Goal: Task Accomplishment & Management: Use online tool/utility

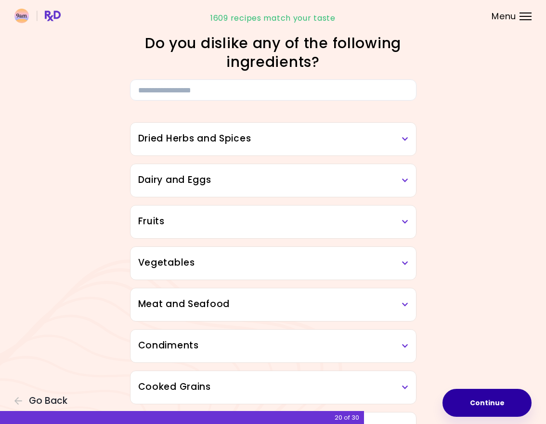
click at [485, 392] on button "Continue" at bounding box center [487, 403] width 89 height 28
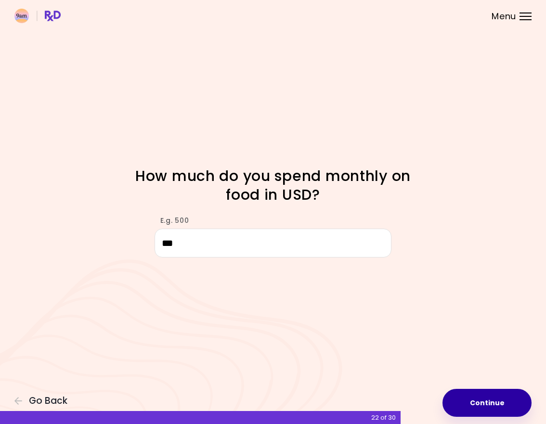
type input "***"
click at [484, 395] on button "Continue" at bounding box center [487, 403] width 89 height 28
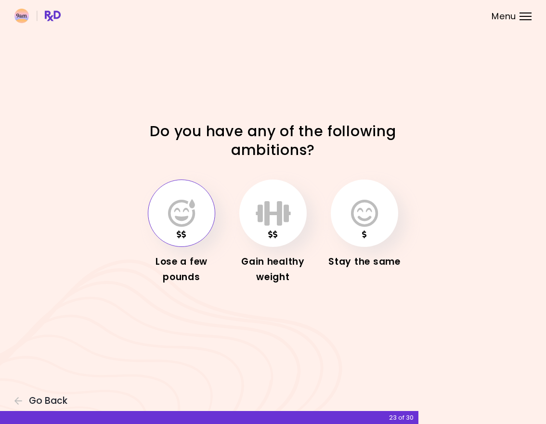
click at [169, 228] on button "button" at bounding box center [181, 213] width 67 height 67
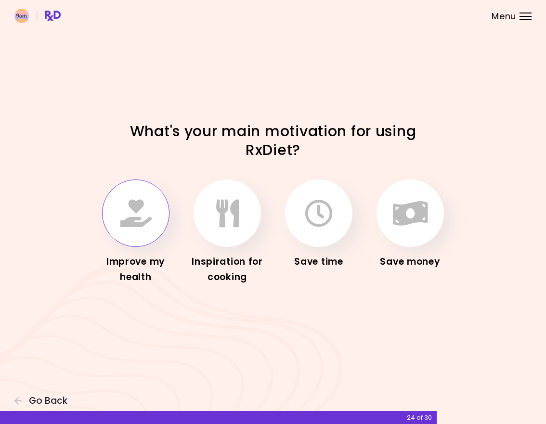
click at [133, 238] on button "button" at bounding box center [135, 213] width 67 height 67
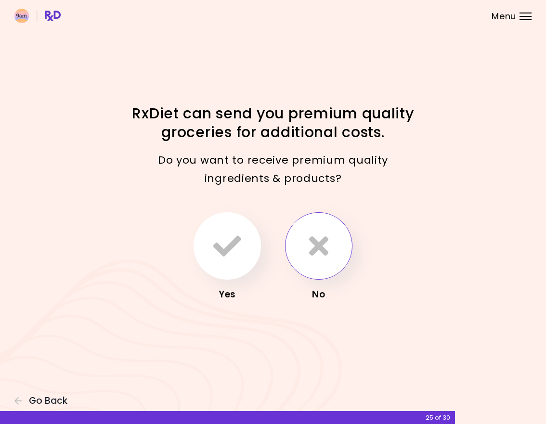
click at [332, 241] on button "button" at bounding box center [318, 245] width 67 height 67
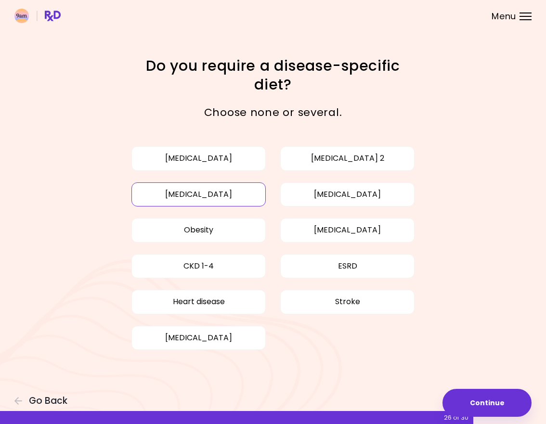
click at [189, 200] on button "[MEDICAL_DATA]" at bounding box center [198, 195] width 134 height 24
click at [202, 228] on button "Obesity" at bounding box center [198, 230] width 134 height 24
click at [348, 200] on button "[MEDICAL_DATA]" at bounding box center [347, 195] width 134 height 24
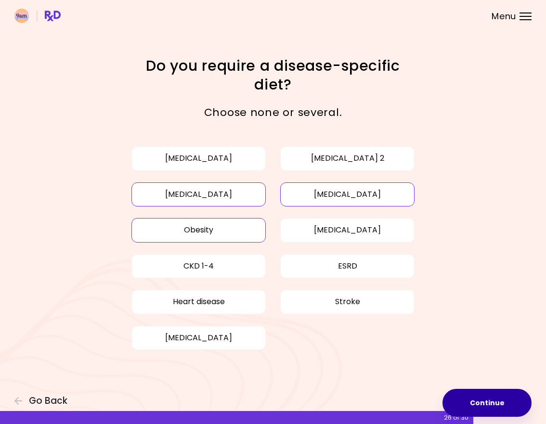
click at [502, 397] on button "Continue" at bounding box center [487, 403] width 89 height 28
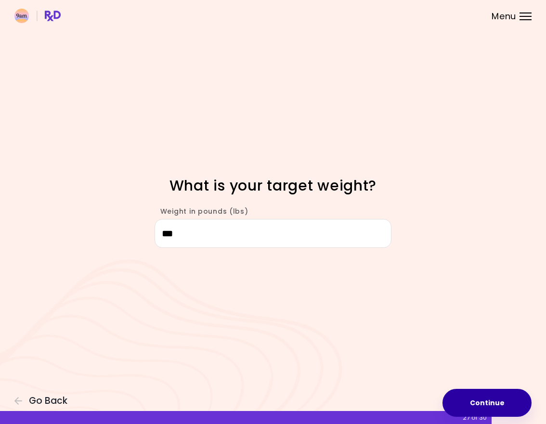
type input "***"
click at [516, 411] on button "Continue" at bounding box center [487, 403] width 89 height 28
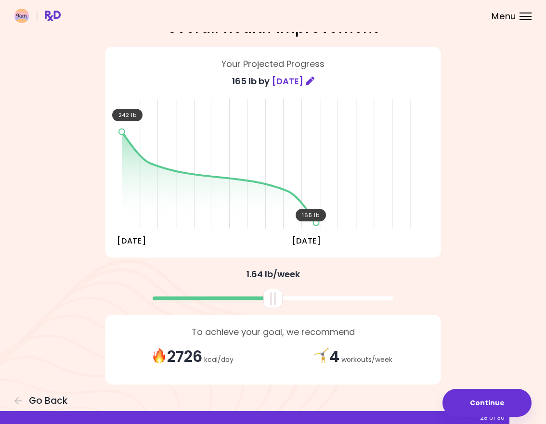
scroll to position [34, 0]
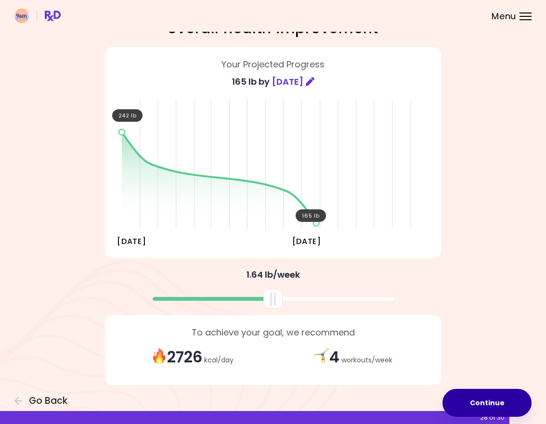
click at [475, 402] on button "Continue" at bounding box center [487, 403] width 89 height 28
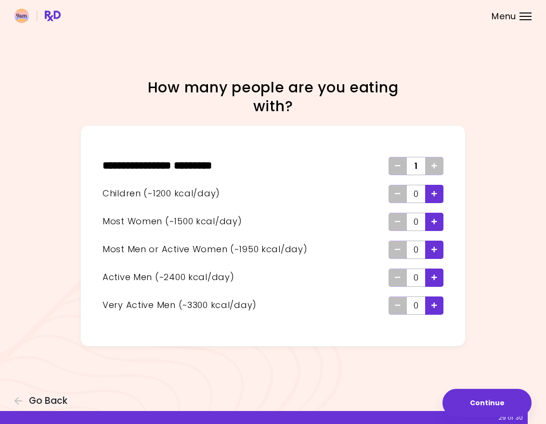
click at [437, 218] on span "Add - Woman" at bounding box center [435, 221] width 6 height 15
click at [432, 307] on icon "Add - Very Active Man" at bounding box center [435, 305] width 6 height 6
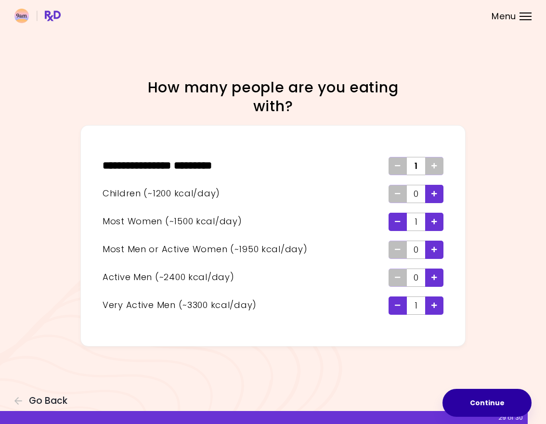
click at [475, 396] on button "Continue" at bounding box center [487, 403] width 89 height 28
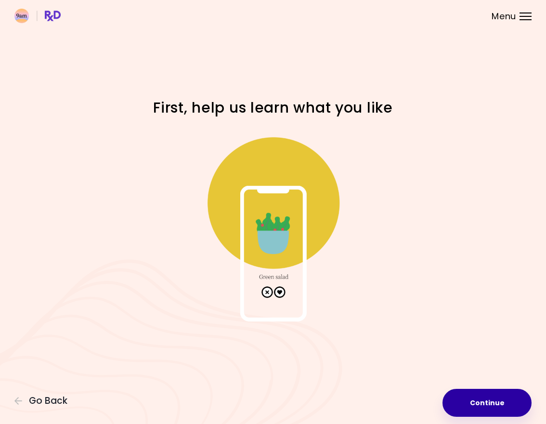
click at [466, 404] on button "Continue" at bounding box center [487, 403] width 89 height 28
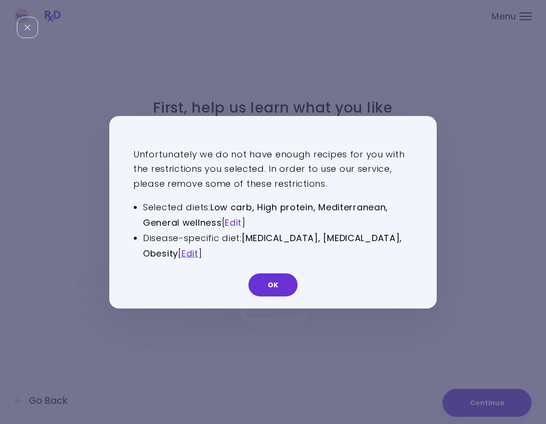
click at [237, 223] on link "Edit" at bounding box center [233, 223] width 17 height 12
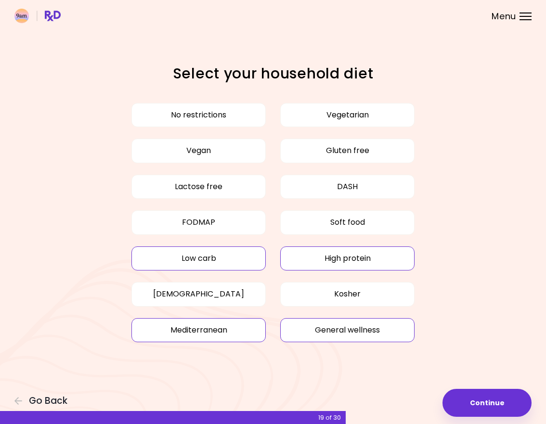
click at [231, 259] on button "Low carb" at bounding box center [198, 259] width 134 height 24
click at [164, 251] on button "Low carb" at bounding box center [198, 259] width 134 height 24
click at [198, 259] on button "Low carb" at bounding box center [198, 259] width 134 height 24
click at [354, 265] on button "High protein" at bounding box center [347, 259] width 134 height 24
click at [330, 342] on div "No restrictions Vegetarian Vegan Gluten free Lactose free DASH FODMAP Soft food…" at bounding box center [273, 222] width 336 height 251
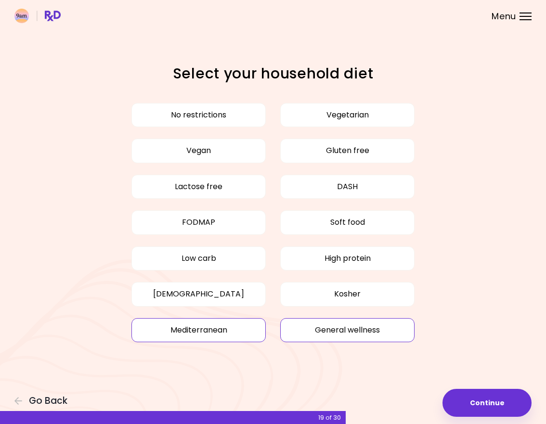
click at [330, 333] on button "General wellness" at bounding box center [347, 330] width 134 height 24
click at [238, 338] on button "Mediterranean" at bounding box center [198, 330] width 134 height 24
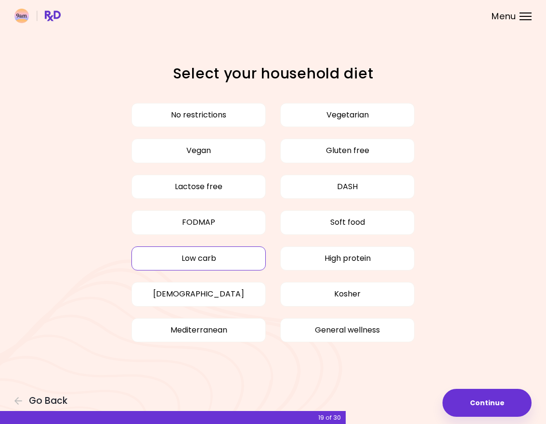
click at [186, 257] on button "Low carb" at bounding box center [198, 259] width 134 height 24
click at [347, 261] on button "High protein" at bounding box center [347, 259] width 134 height 24
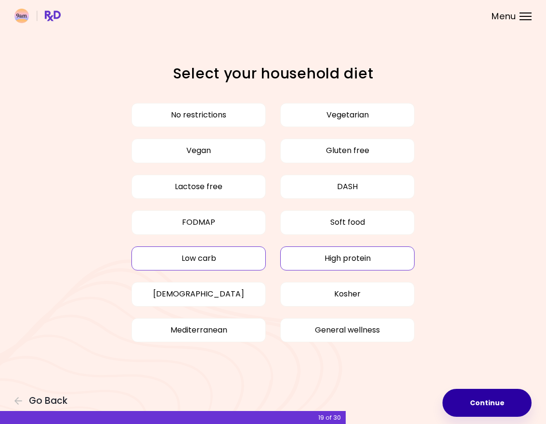
click at [500, 397] on button "Continue" at bounding box center [487, 403] width 89 height 28
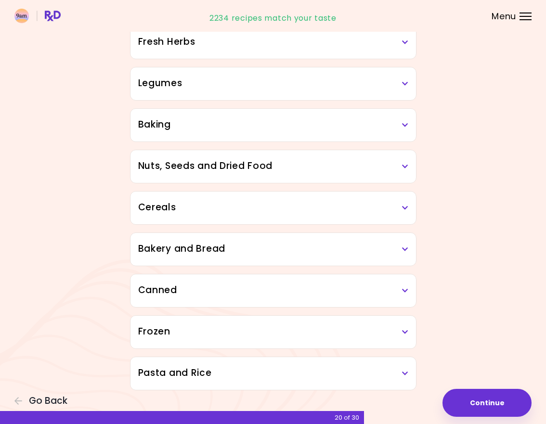
scroll to position [387, 0]
click at [486, 403] on button "Continue" at bounding box center [487, 403] width 89 height 28
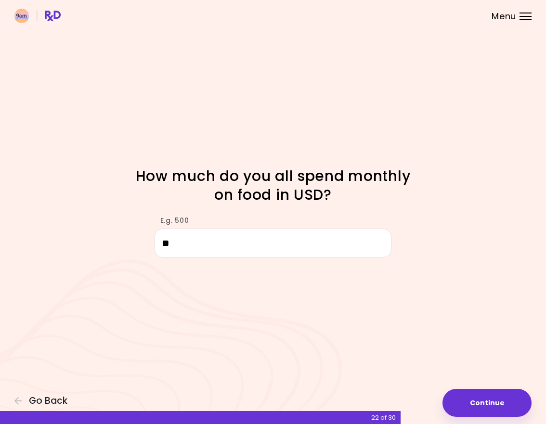
type input "*"
type input "***"
click at [480, 406] on button "Continue" at bounding box center [487, 403] width 89 height 28
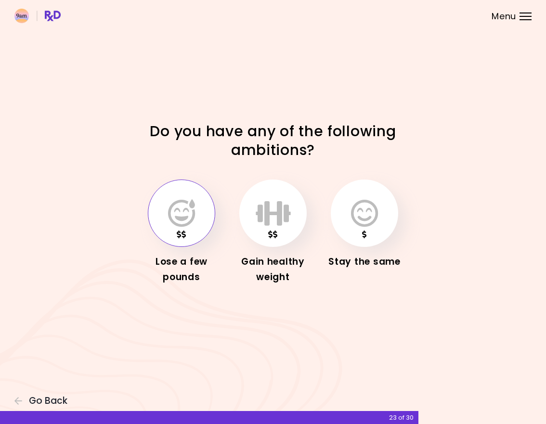
click at [176, 217] on icon "button" at bounding box center [181, 213] width 27 height 28
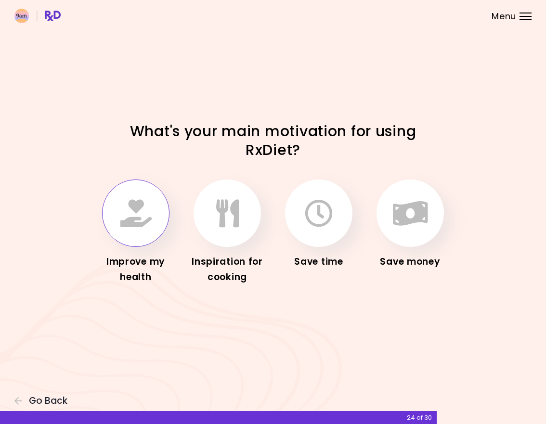
click at [115, 210] on button "button" at bounding box center [135, 213] width 67 height 67
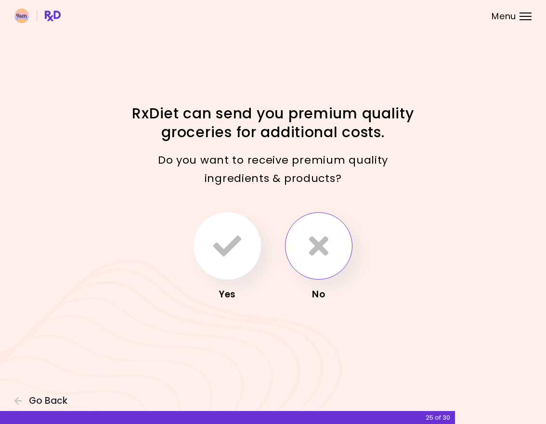
click at [334, 241] on button "button" at bounding box center [318, 245] width 67 height 67
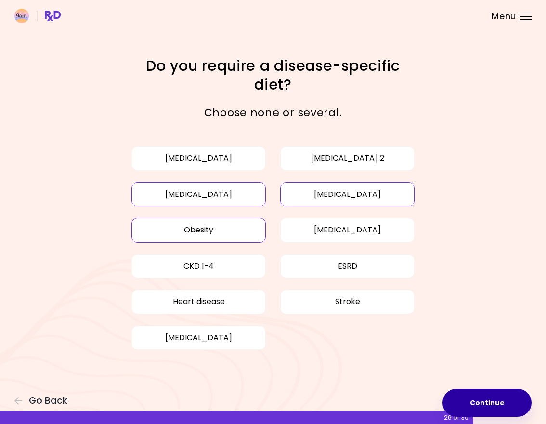
click at [489, 394] on button "Continue" at bounding box center [487, 403] width 89 height 28
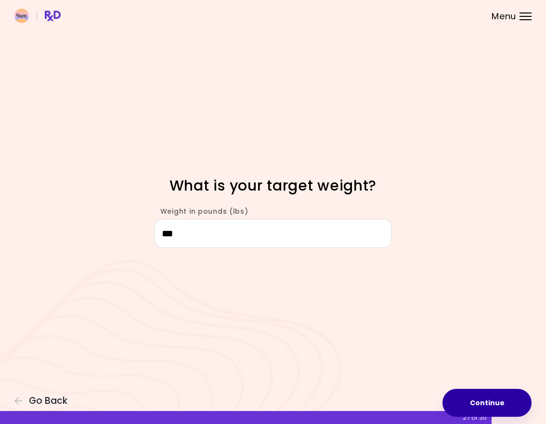
click at [489, 394] on button "Continue" at bounding box center [487, 403] width 89 height 28
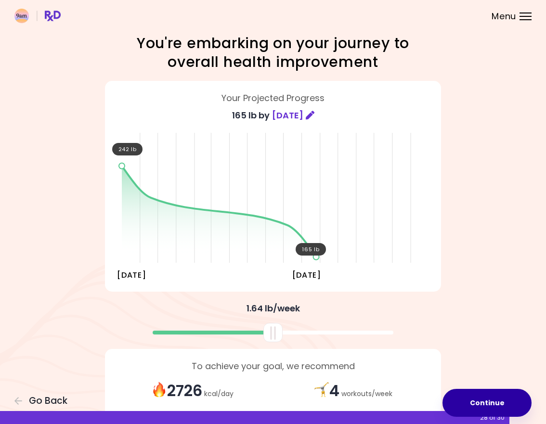
click at [489, 394] on button "Continue" at bounding box center [487, 403] width 89 height 28
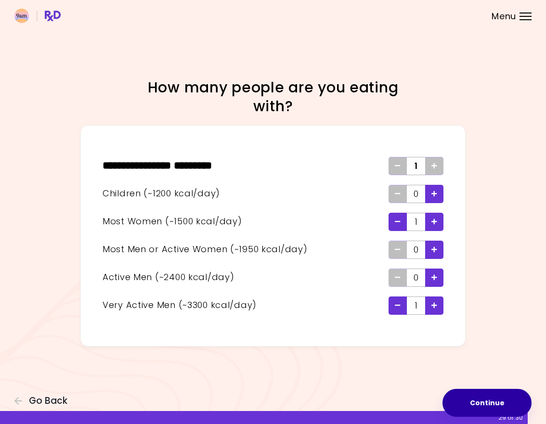
click at [489, 394] on button "Continue" at bounding box center [487, 403] width 89 height 28
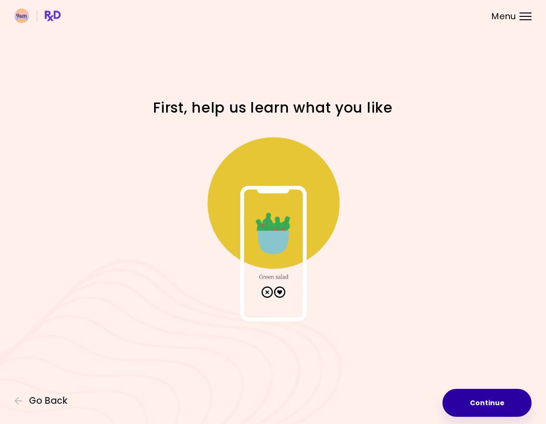
click at [489, 394] on button "Continue" at bounding box center [487, 403] width 89 height 28
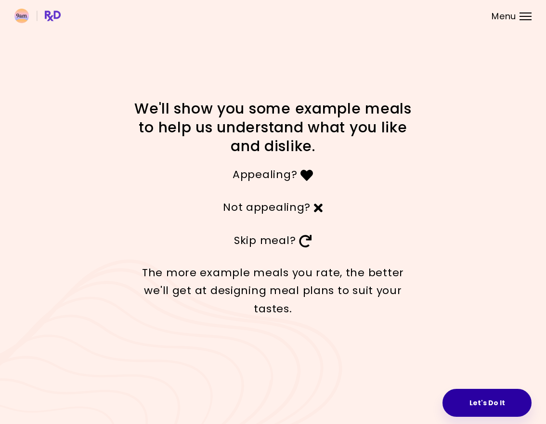
click at [488, 403] on button "Let's Do It" at bounding box center [487, 403] width 89 height 28
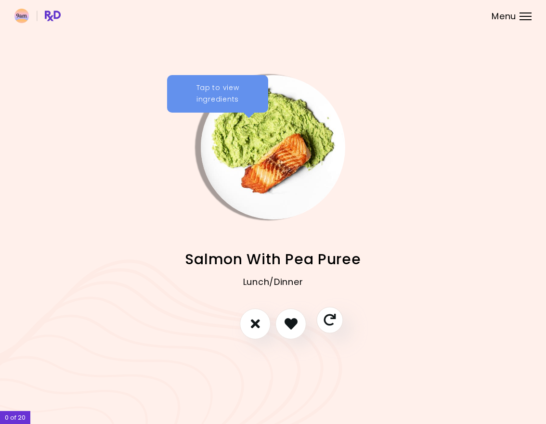
click at [328, 319] on icon "Skip" at bounding box center [330, 320] width 12 height 12
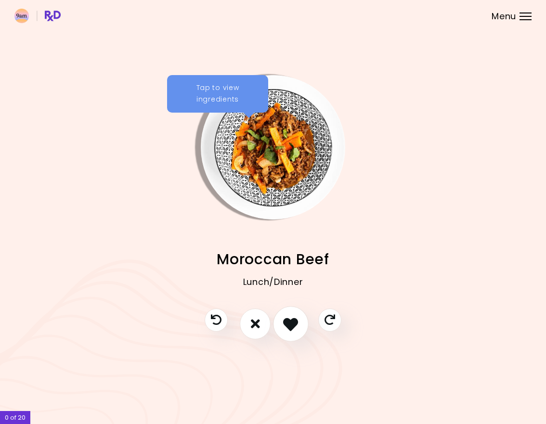
click at [289, 323] on icon "I like this recipe" at bounding box center [290, 323] width 15 height 15
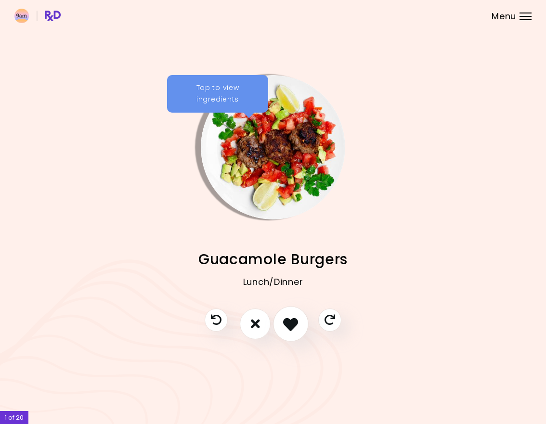
click at [289, 323] on icon "I like this recipe" at bounding box center [290, 323] width 15 height 15
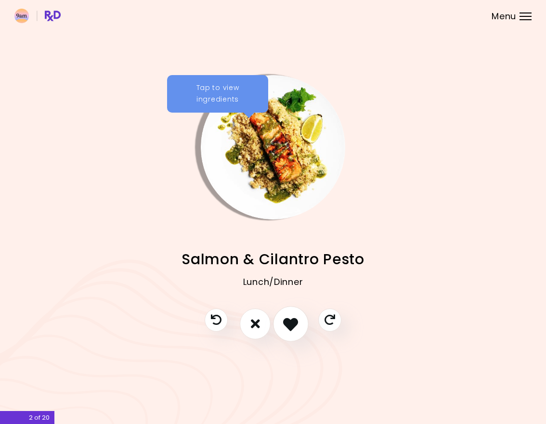
click at [289, 323] on icon "I like this recipe" at bounding box center [290, 323] width 15 height 15
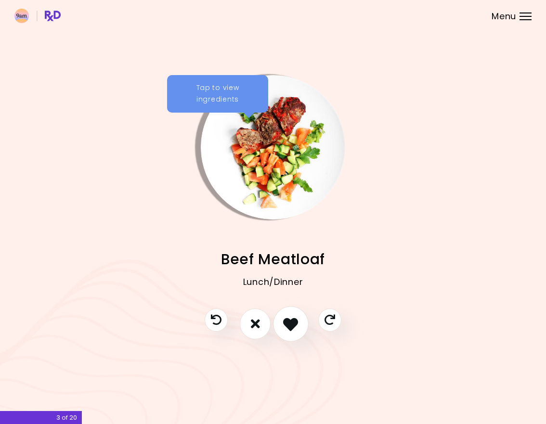
click at [289, 323] on icon "I like this recipe" at bounding box center [290, 323] width 15 height 15
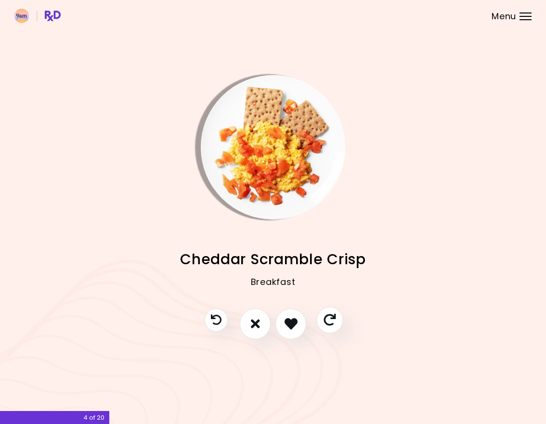
click at [330, 321] on icon "Skip" at bounding box center [330, 320] width 12 height 12
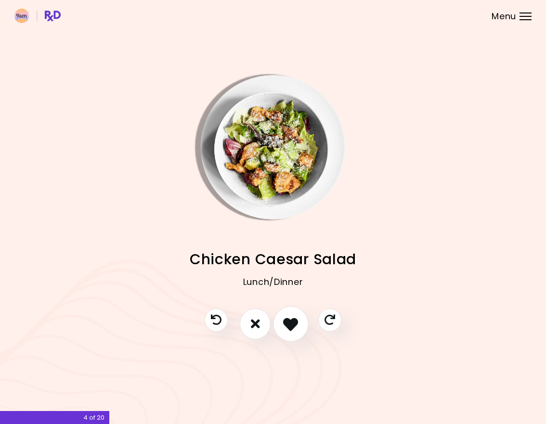
click at [291, 318] on icon "I like this recipe" at bounding box center [290, 323] width 15 height 15
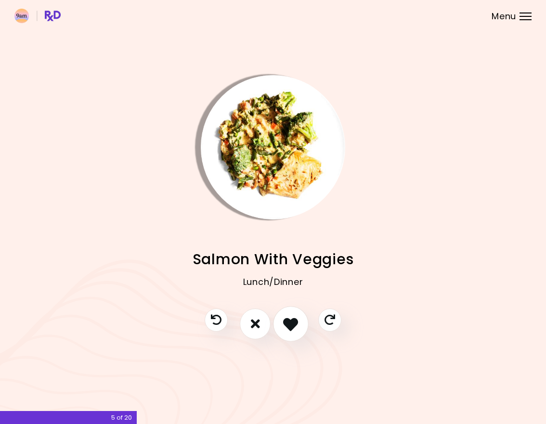
click at [291, 318] on icon "I like this recipe" at bounding box center [290, 323] width 15 height 15
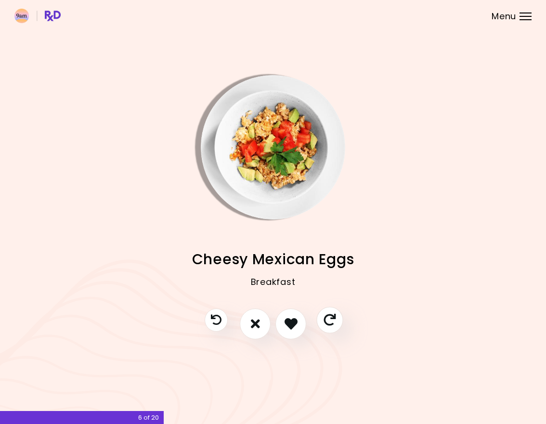
click at [331, 317] on icon "Skip" at bounding box center [330, 320] width 12 height 12
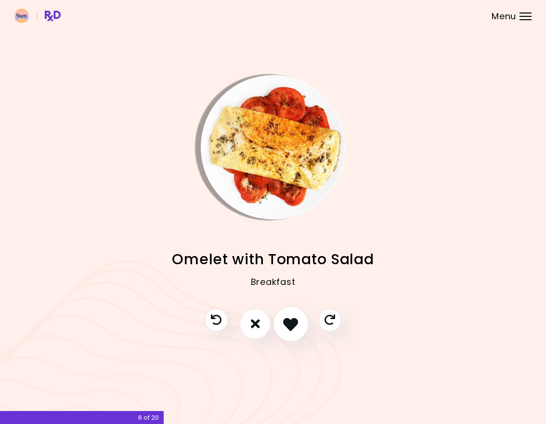
click at [288, 318] on icon "I like this recipe" at bounding box center [290, 323] width 15 height 15
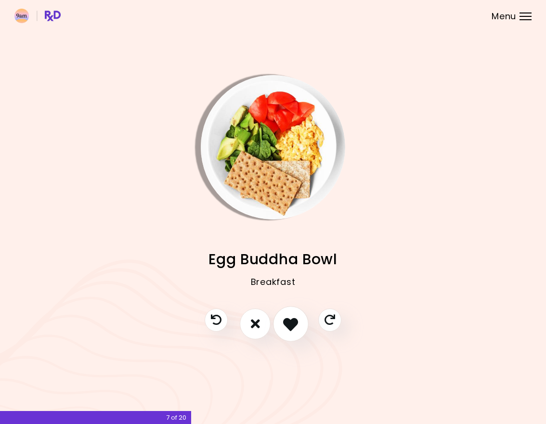
click at [288, 318] on icon "I like this recipe" at bounding box center [290, 323] width 15 height 15
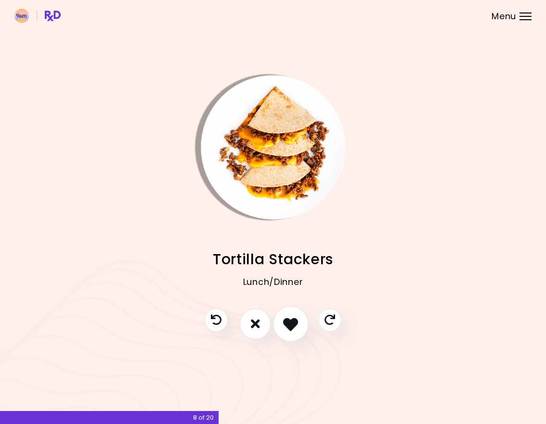
click at [288, 318] on icon "I like this recipe" at bounding box center [290, 323] width 15 height 15
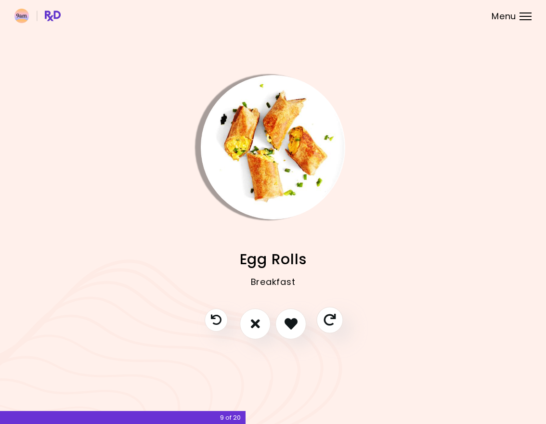
click at [328, 314] on icon "Skip" at bounding box center [330, 320] width 12 height 12
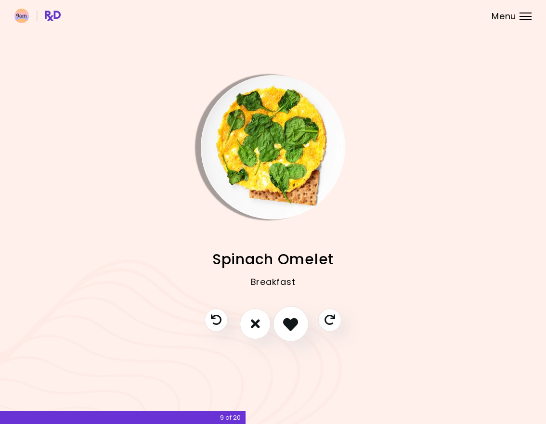
click at [292, 320] on icon "I like this recipe" at bounding box center [290, 323] width 15 height 15
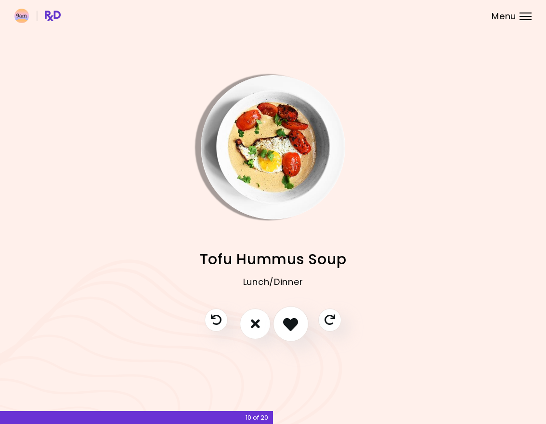
click at [292, 321] on icon "I like this recipe" at bounding box center [290, 323] width 15 height 15
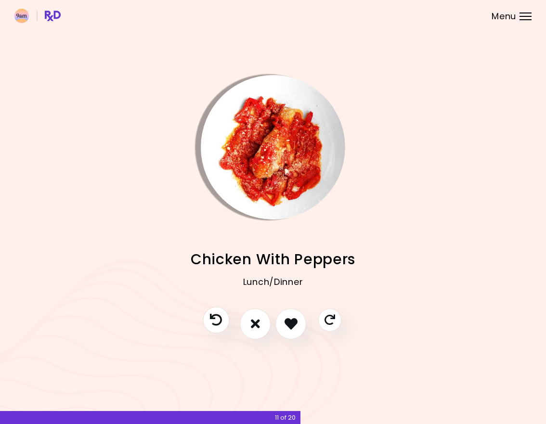
click at [221, 315] on icon "Previous recipe" at bounding box center [216, 320] width 12 height 12
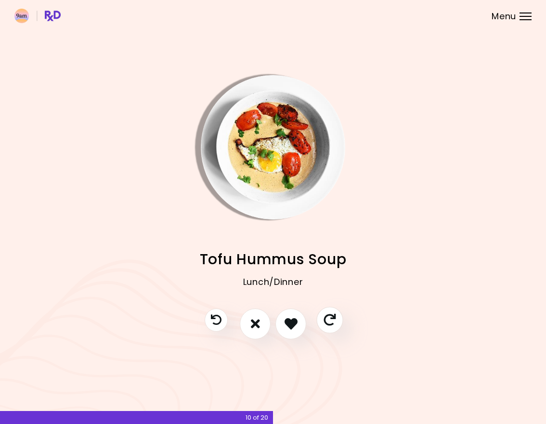
click at [327, 318] on icon "Skip" at bounding box center [330, 320] width 12 height 12
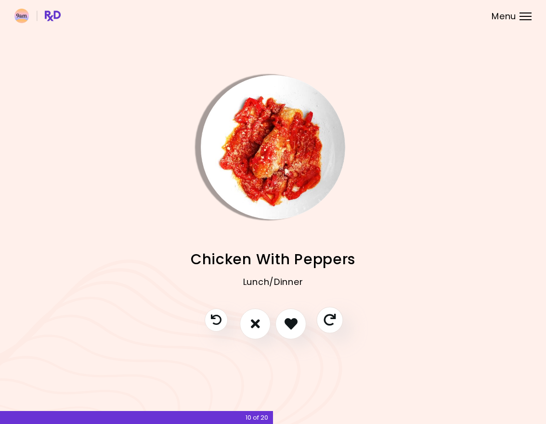
click at [326, 314] on icon "Skip" at bounding box center [330, 320] width 12 height 12
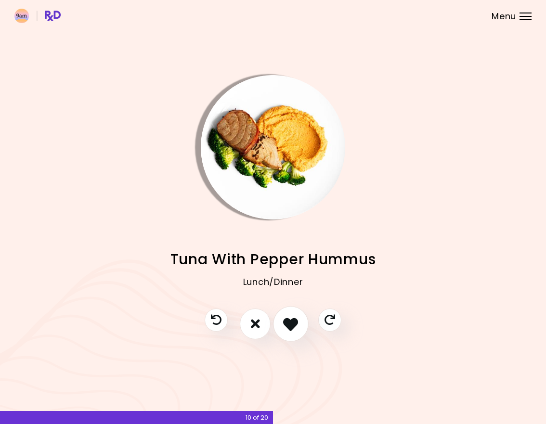
click at [294, 318] on icon "I like this recipe" at bounding box center [290, 323] width 15 height 15
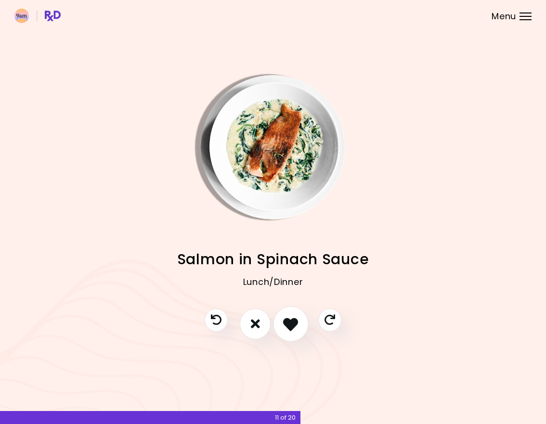
click at [296, 323] on icon "I like this recipe" at bounding box center [290, 323] width 15 height 15
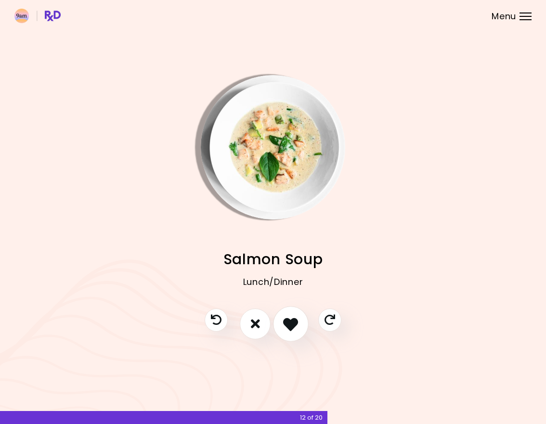
click at [296, 323] on icon "I like this recipe" at bounding box center [290, 323] width 15 height 15
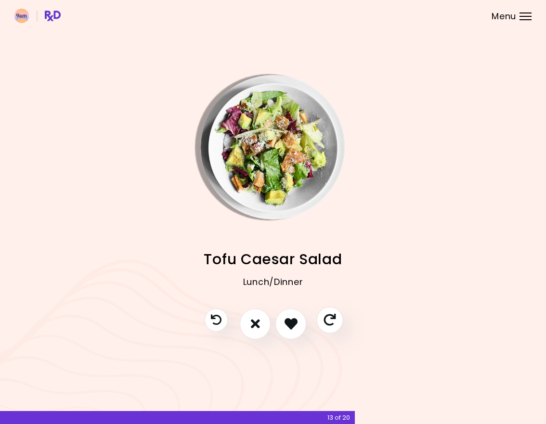
click at [328, 318] on icon "Skip" at bounding box center [330, 320] width 12 height 12
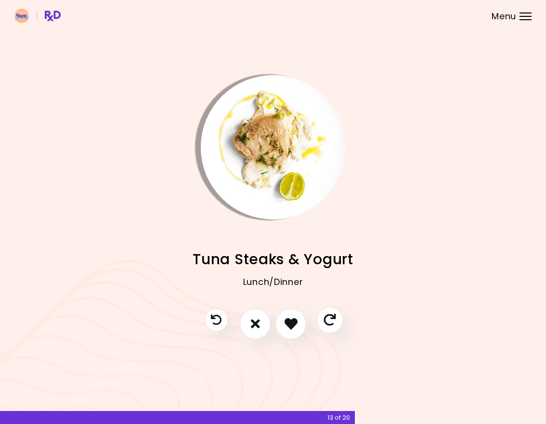
click at [328, 318] on icon "Skip" at bounding box center [330, 320] width 12 height 12
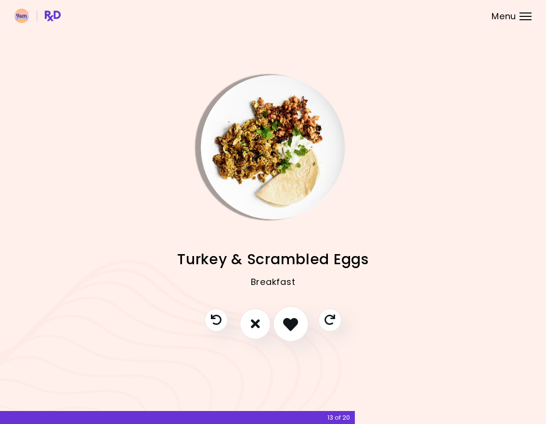
click at [290, 319] on icon "I like this recipe" at bounding box center [290, 323] width 15 height 15
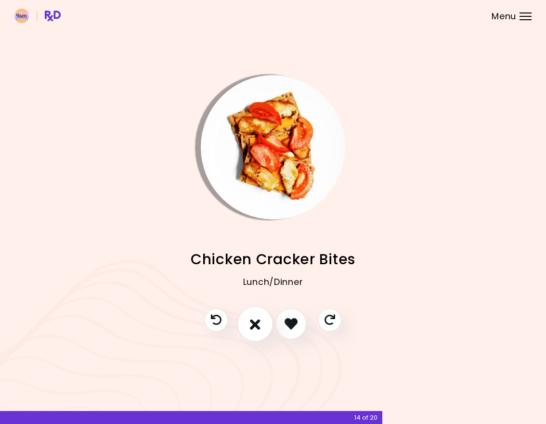
click at [257, 319] on icon "I don't like this recipe" at bounding box center [255, 323] width 11 height 15
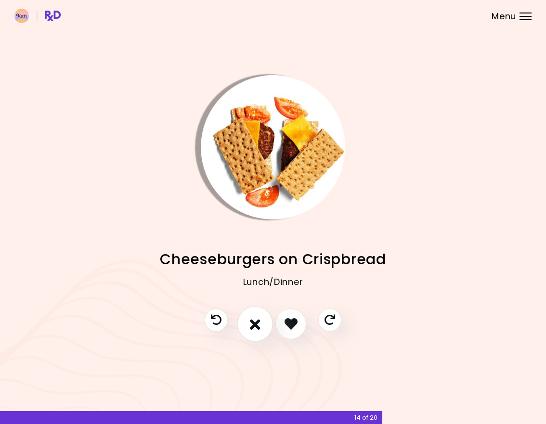
click at [254, 321] on icon "I don't like this recipe" at bounding box center [255, 323] width 11 height 15
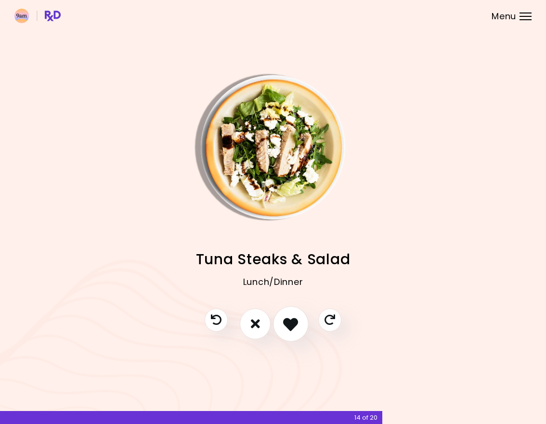
click at [288, 321] on icon "I like this recipe" at bounding box center [290, 323] width 15 height 15
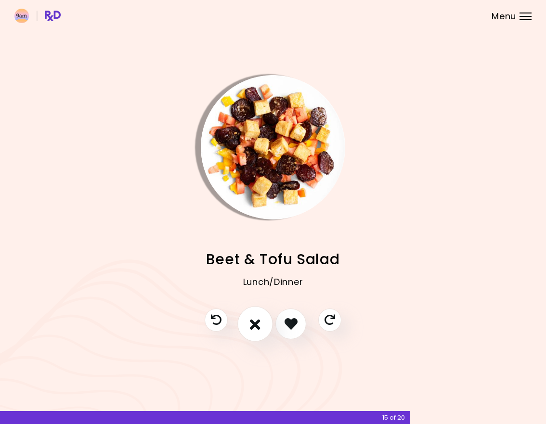
click at [253, 323] on icon "I don't like this recipe" at bounding box center [255, 323] width 11 height 15
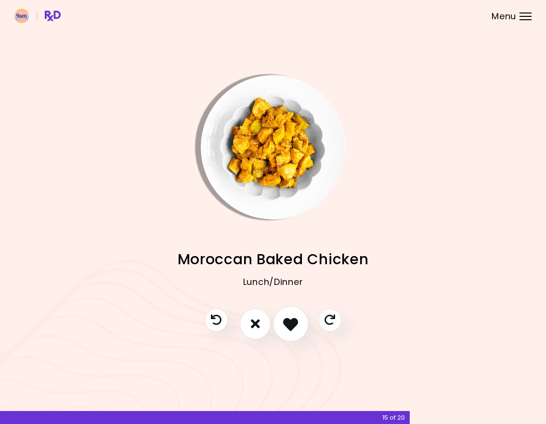
click at [288, 324] on icon "I like this recipe" at bounding box center [290, 323] width 15 height 15
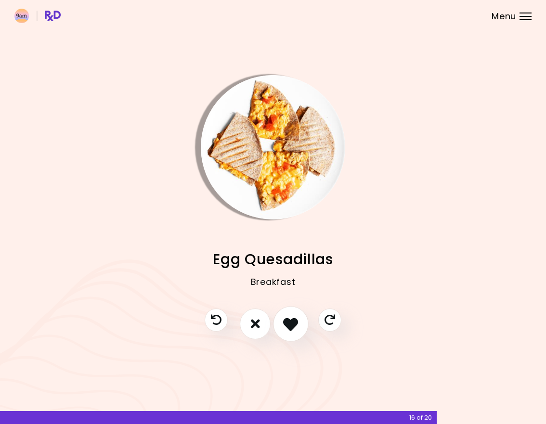
click at [288, 324] on icon "I like this recipe" at bounding box center [290, 323] width 15 height 15
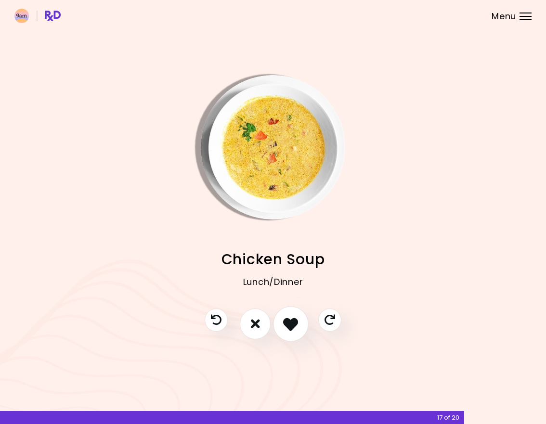
click at [288, 324] on icon "I like this recipe" at bounding box center [290, 323] width 15 height 15
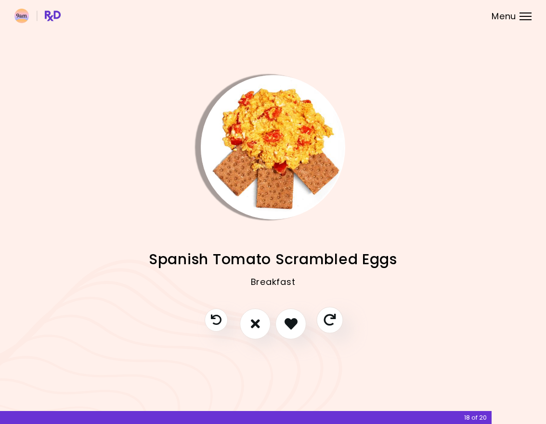
click at [325, 324] on icon "Skip" at bounding box center [330, 320] width 12 height 12
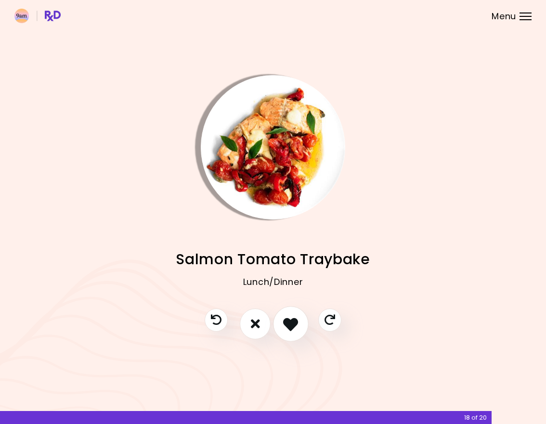
click at [289, 315] on button "I like this recipe" at bounding box center [291, 324] width 36 height 36
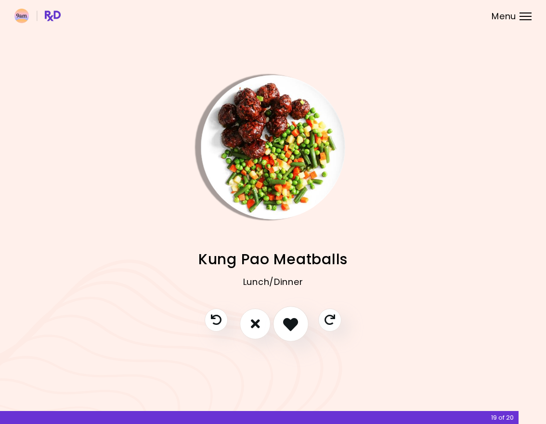
click at [289, 318] on icon "I like this recipe" at bounding box center [290, 323] width 15 height 15
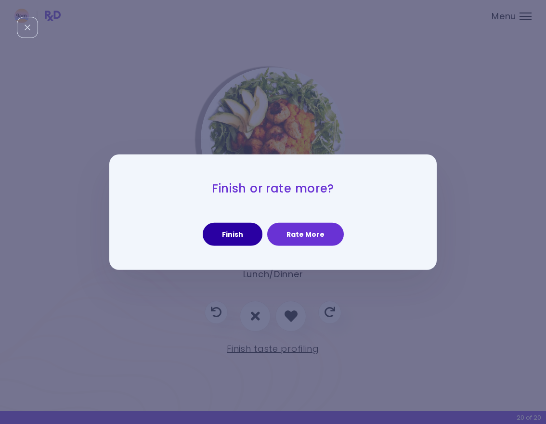
click at [232, 231] on button "Finish" at bounding box center [233, 234] width 60 height 23
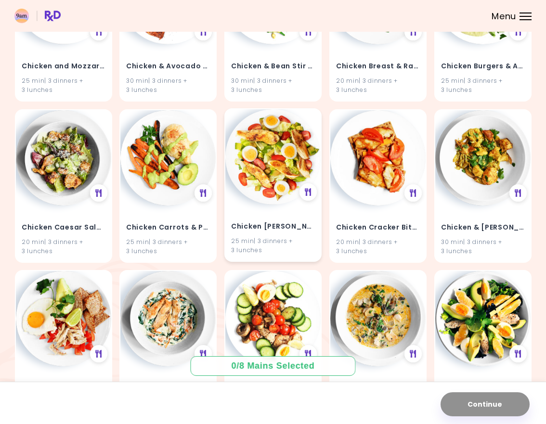
scroll to position [978, 0]
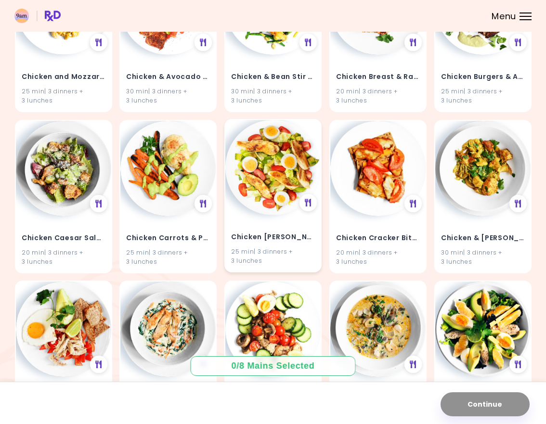
click at [260, 236] on h4 "Chicken [PERSON_NAME] Salad" at bounding box center [273, 237] width 84 height 15
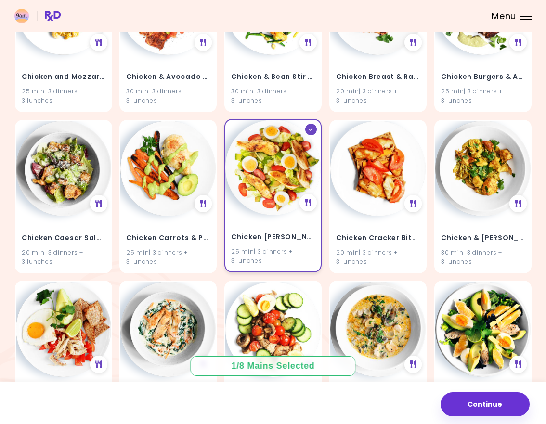
click at [260, 236] on h4 "Chicken [PERSON_NAME] Salad" at bounding box center [273, 237] width 84 height 15
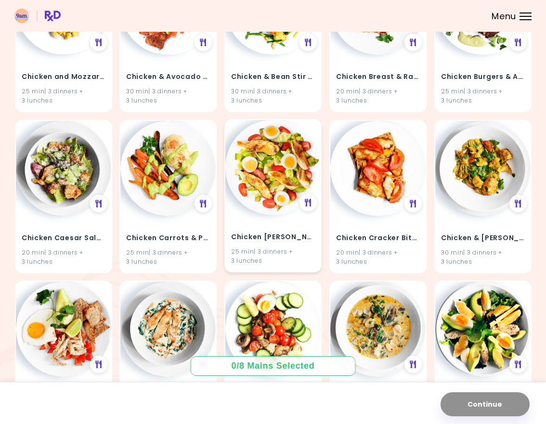
click at [294, 183] on img at bounding box center [272, 167] width 95 height 95
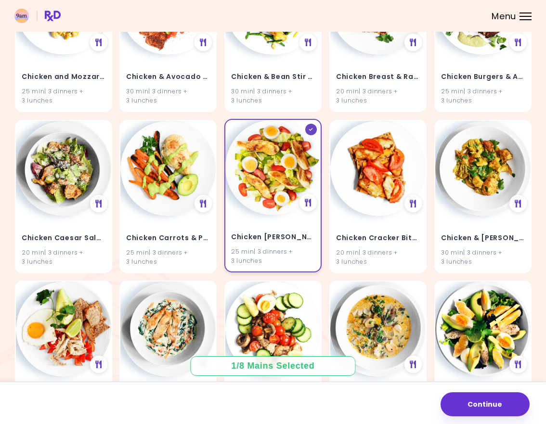
click at [294, 183] on img at bounding box center [272, 167] width 95 height 95
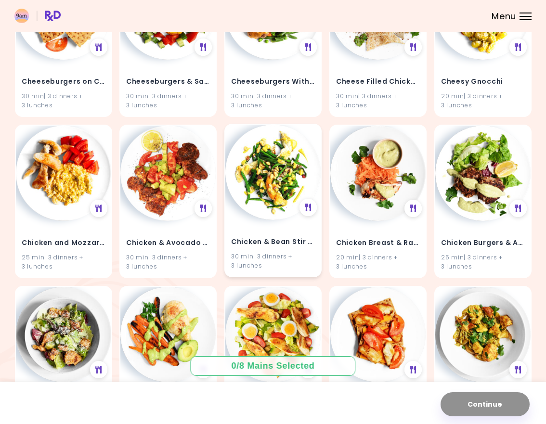
scroll to position [803, 0]
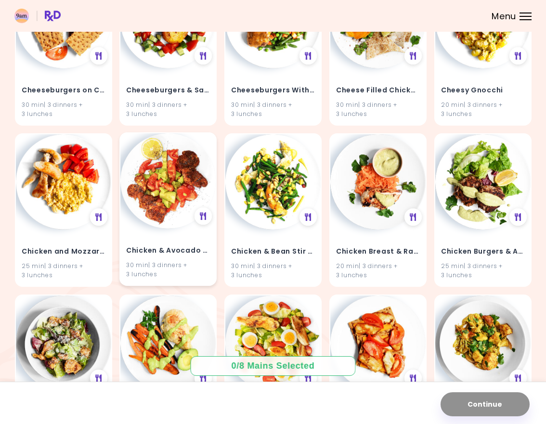
click at [134, 208] on img at bounding box center [167, 180] width 95 height 95
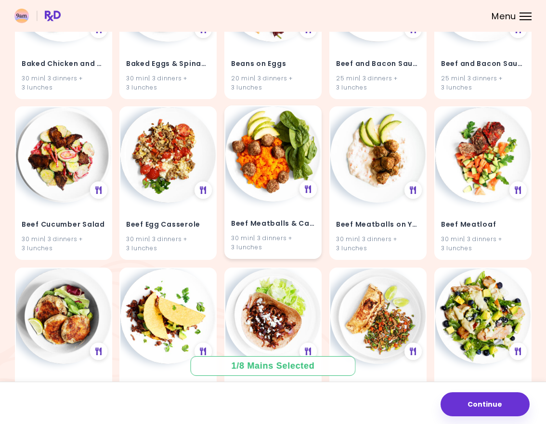
scroll to position [176, 0]
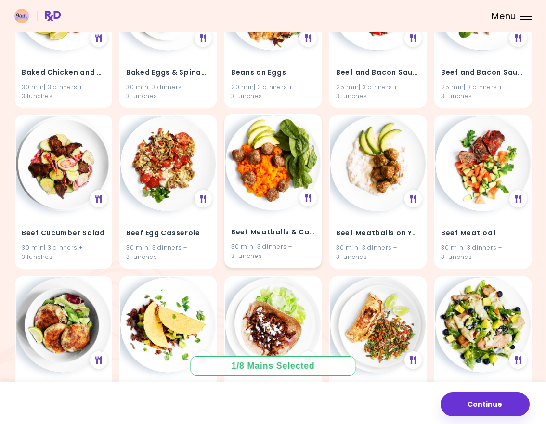
click at [268, 233] on h4 "Beef Meatballs & Carrots" at bounding box center [273, 232] width 84 height 15
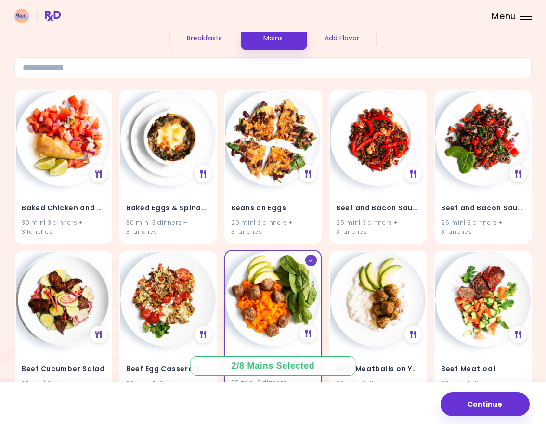
scroll to position [39, 0]
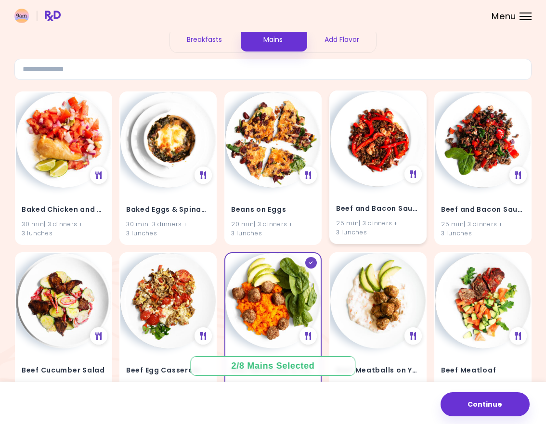
click at [397, 204] on h4 "Beef and Bacon Saute" at bounding box center [378, 208] width 84 height 15
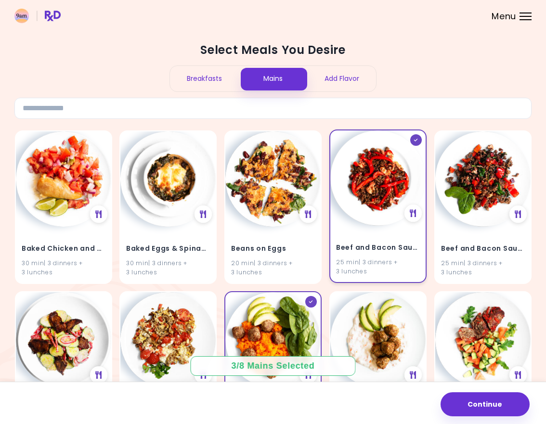
scroll to position [0, 0]
click at [206, 73] on div "Breakfasts" at bounding box center [204, 79] width 69 height 26
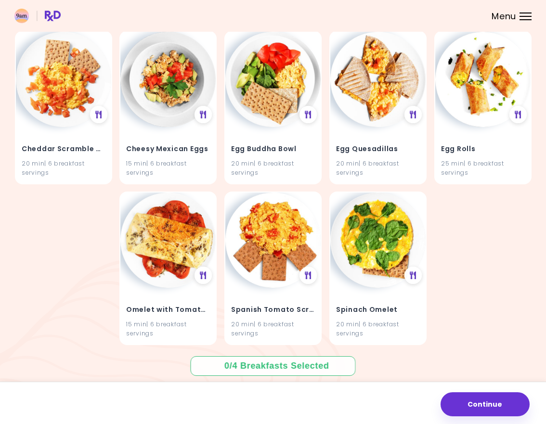
scroll to position [99, 0]
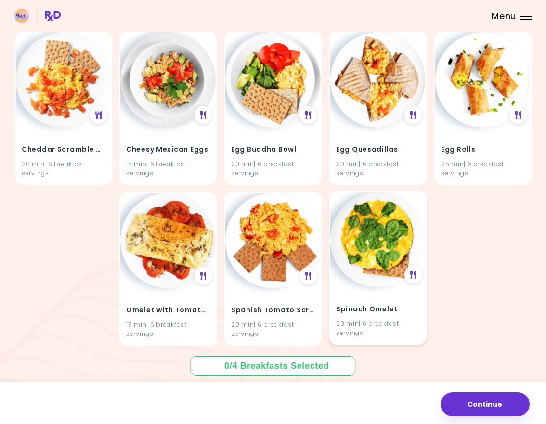
click at [388, 223] on img at bounding box center [377, 239] width 95 height 95
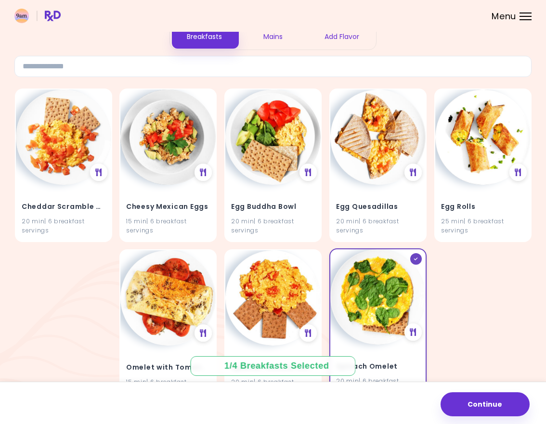
scroll to position [35, 0]
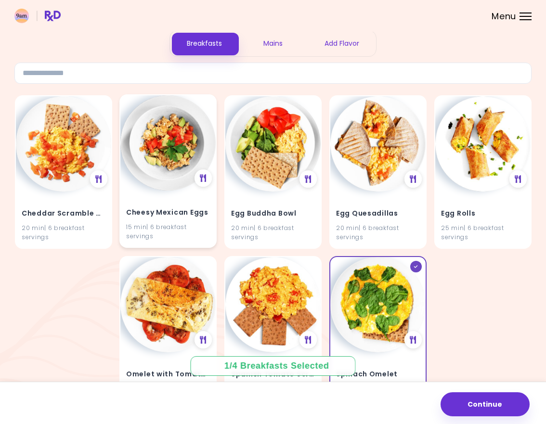
click at [190, 165] on img at bounding box center [167, 142] width 95 height 95
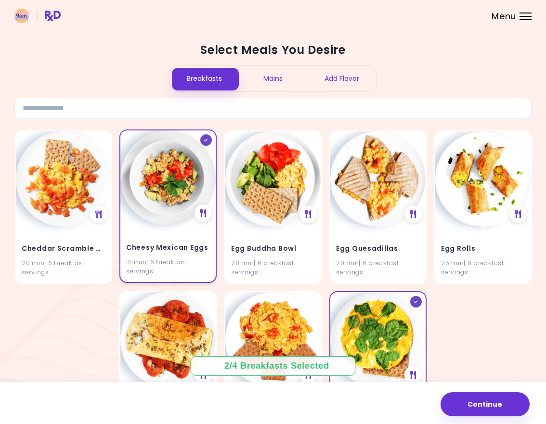
scroll to position [0, 0]
click at [280, 79] on div "Mains" at bounding box center [273, 79] width 69 height 26
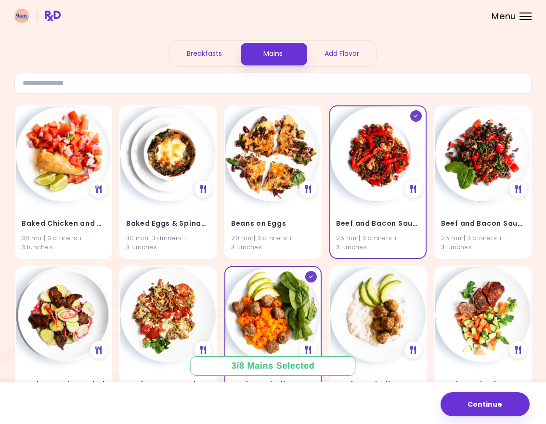
scroll to position [2, 0]
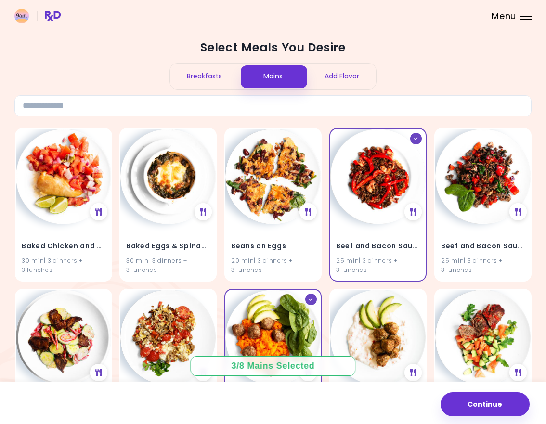
click at [189, 68] on div "Breakfasts" at bounding box center [204, 77] width 69 height 26
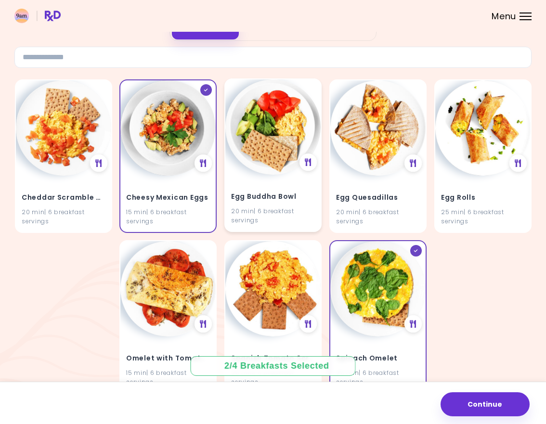
scroll to position [53, 0]
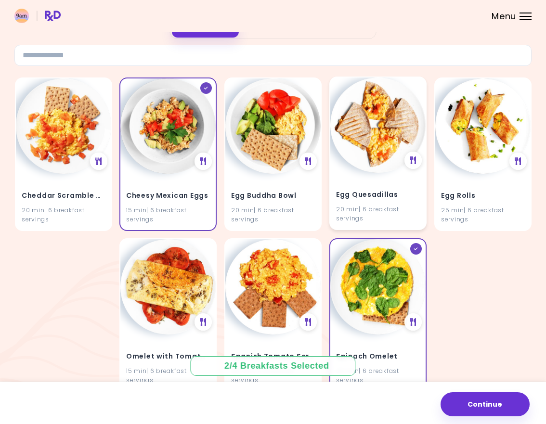
click at [351, 160] on img at bounding box center [377, 125] width 95 height 95
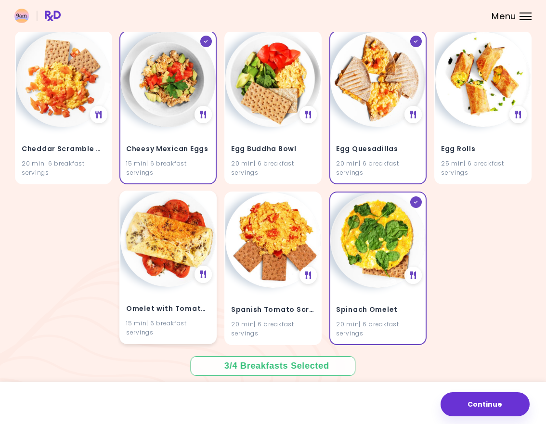
scroll to position [99, 0]
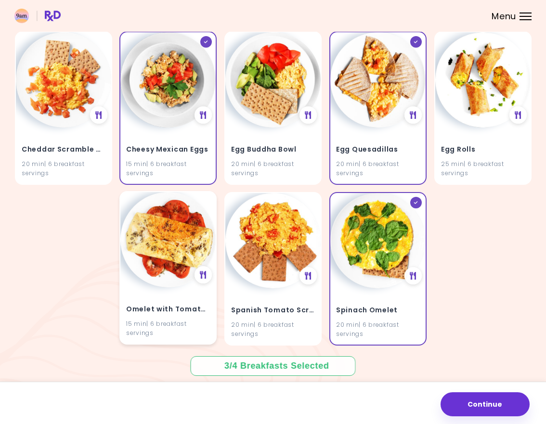
click at [169, 276] on img at bounding box center [167, 239] width 95 height 95
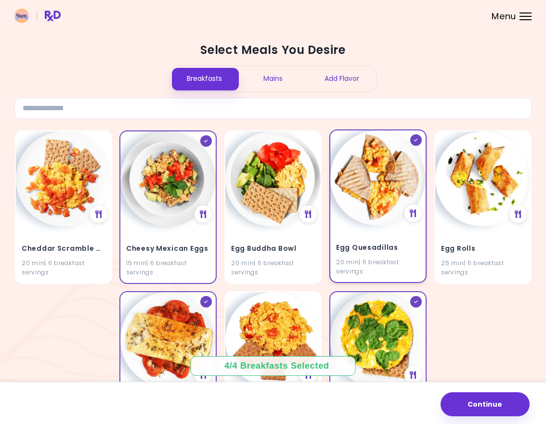
scroll to position [0, 0]
click at [287, 74] on div "Mains" at bounding box center [273, 79] width 69 height 26
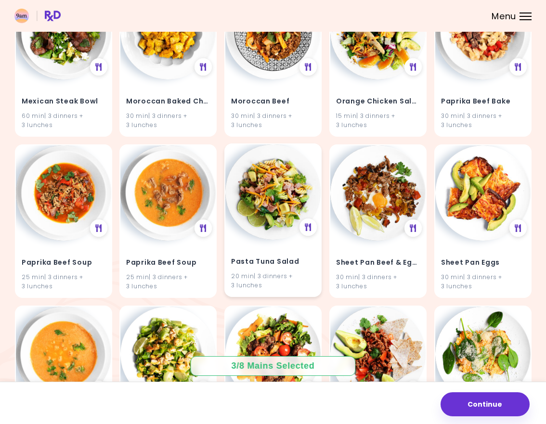
scroll to position [2865, 0]
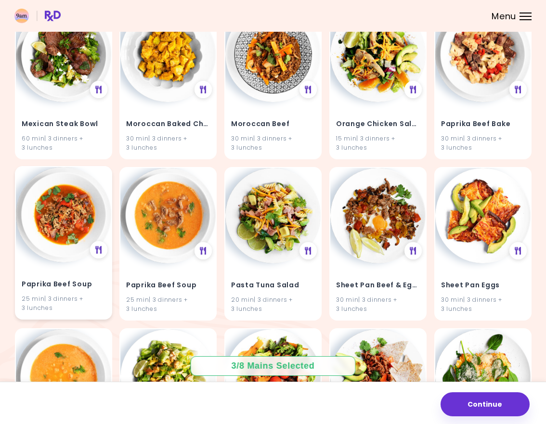
click at [62, 210] on img at bounding box center [63, 214] width 95 height 95
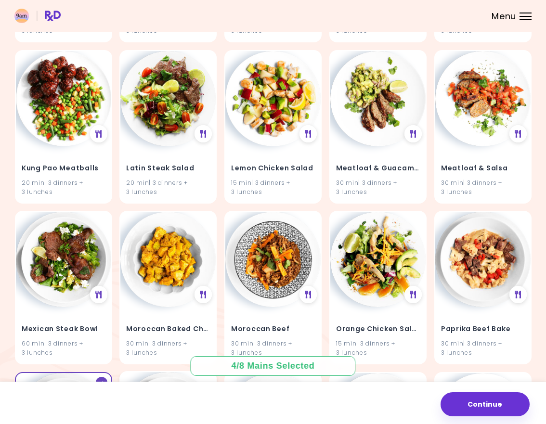
scroll to position [2659, 0]
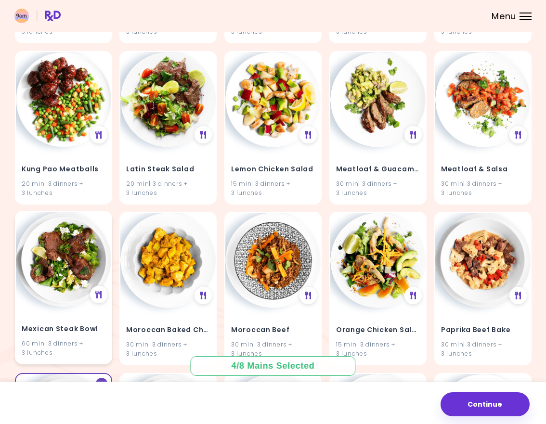
click at [70, 254] on img at bounding box center [63, 259] width 95 height 95
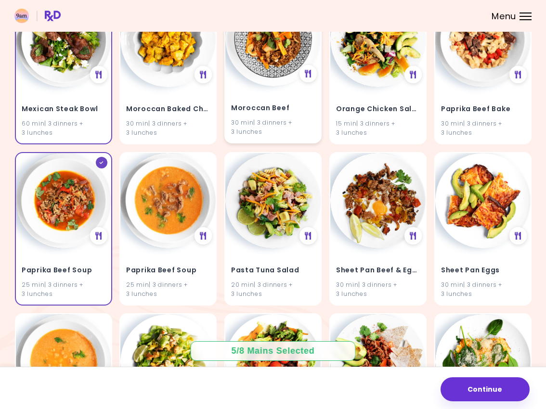
scroll to position [2881, 0]
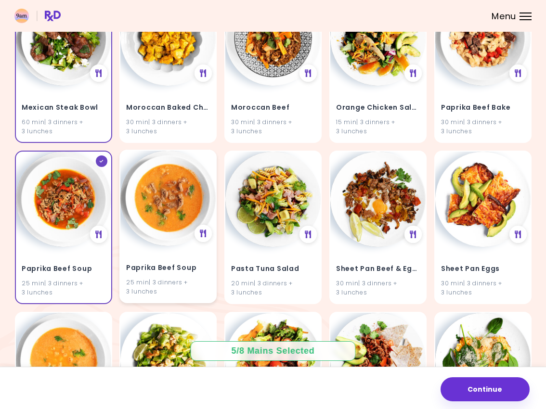
click at [190, 261] on h4 "Paprika Beef Soup" at bounding box center [168, 268] width 84 height 15
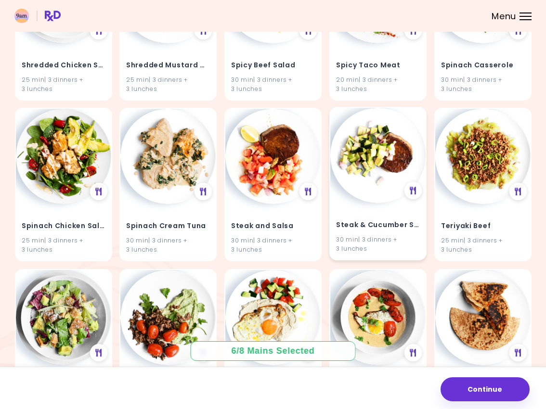
scroll to position [3255, 0]
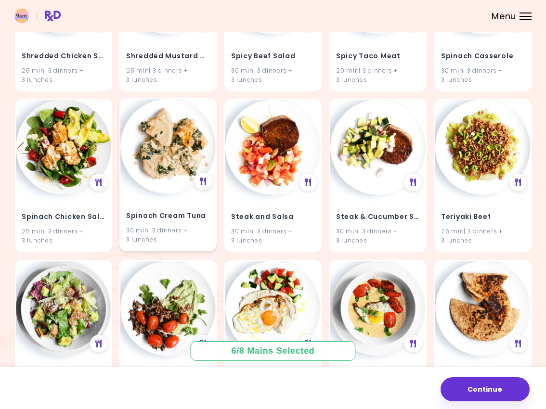
click at [169, 226] on div "30 min | 3 dinners + 3 lunches" at bounding box center [168, 235] width 84 height 18
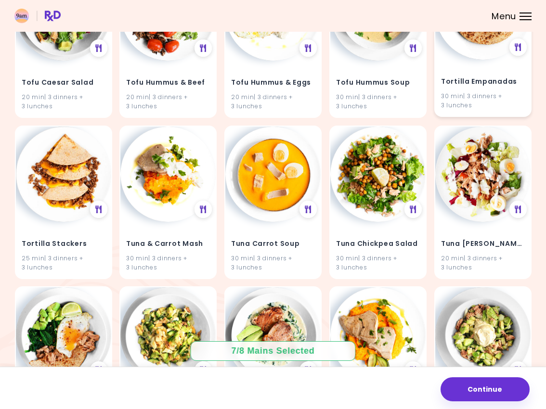
scroll to position [3554, 0]
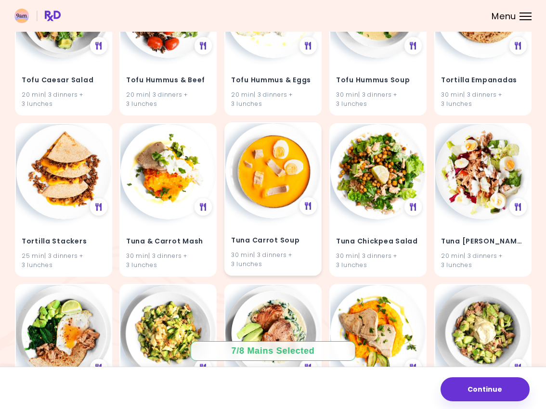
click at [282, 250] on div "30 min | 3 dinners + 3 lunches" at bounding box center [273, 259] width 84 height 18
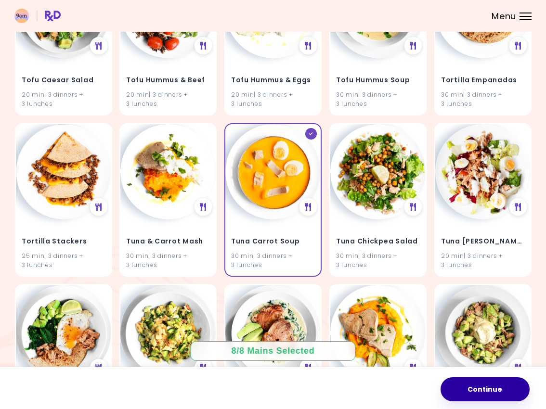
click at [479, 390] on button "Continue" at bounding box center [485, 390] width 89 height 24
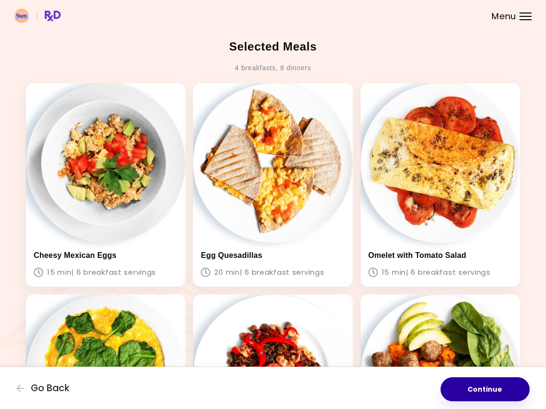
click at [478, 393] on button "Continue" at bounding box center [485, 390] width 89 height 24
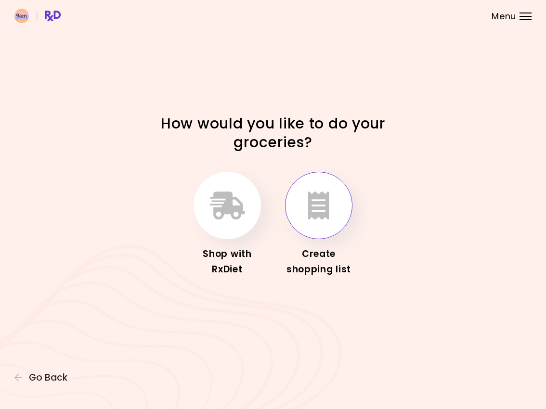
click at [314, 210] on icon "button" at bounding box center [318, 206] width 21 height 28
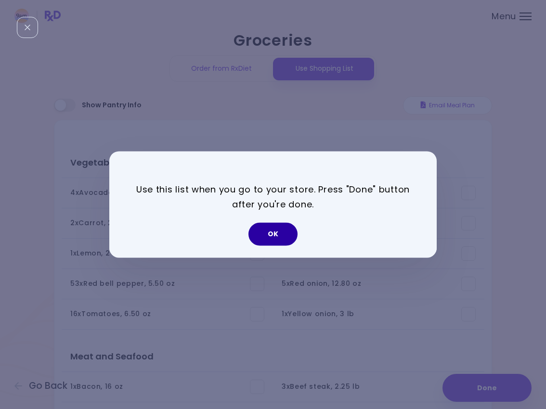
click at [282, 238] on button "OK" at bounding box center [273, 234] width 49 height 23
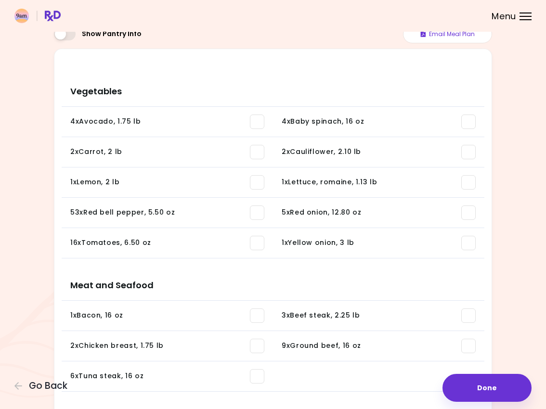
scroll to position [51, 0]
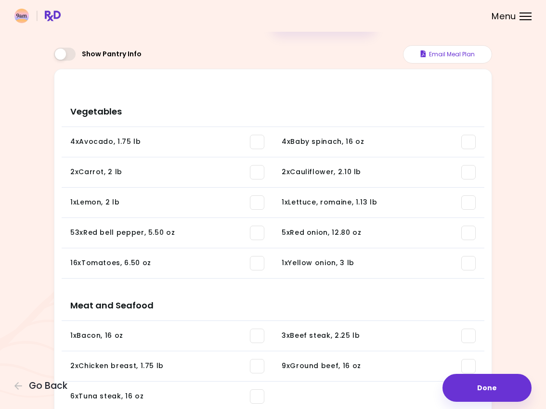
click at [117, 240] on div "You need: 18.12 lb / In pantry: 0 oz" at bounding box center [167, 240] width 194 height 0
click at [457, 55] on button "Email Meal Plan" at bounding box center [447, 54] width 89 height 18
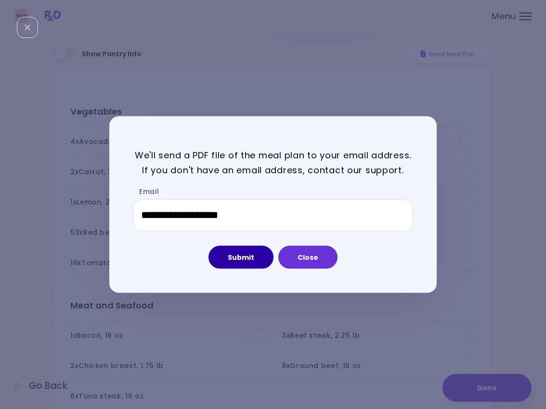
click at [246, 258] on button "Submit" at bounding box center [241, 257] width 65 height 23
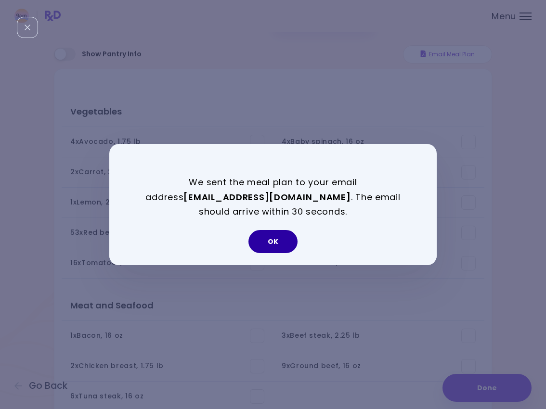
click at [286, 237] on button "OK" at bounding box center [273, 241] width 49 height 23
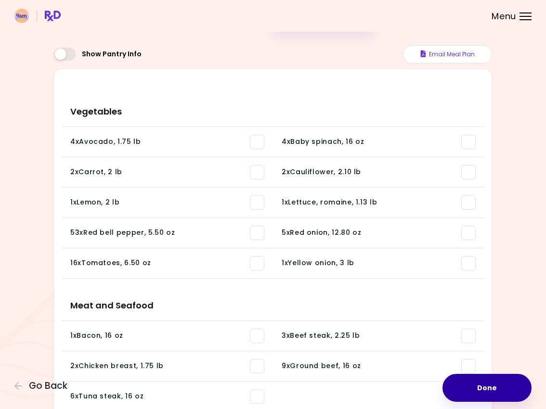
click at [497, 386] on button "Done" at bounding box center [487, 388] width 89 height 28
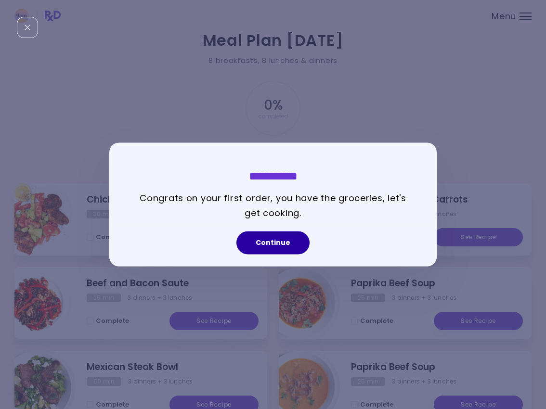
click at [280, 244] on button "Continue" at bounding box center [272, 243] width 73 height 23
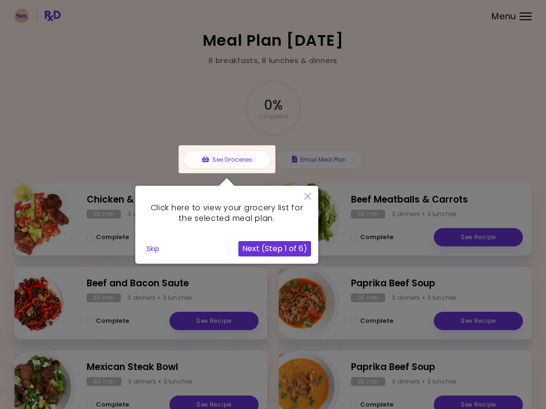
click at [279, 247] on button "Next (Step 1 of 6)" at bounding box center [274, 248] width 73 height 15
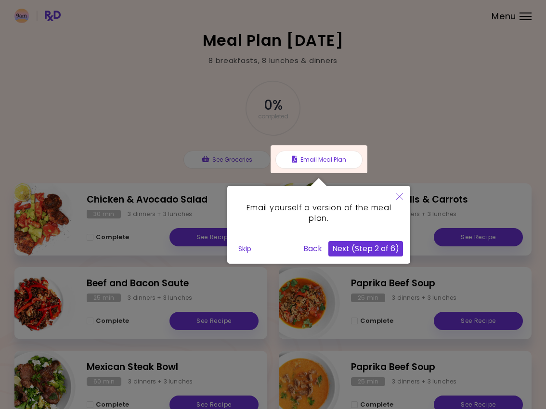
click at [374, 249] on button "Next (Step 2 of 6)" at bounding box center [365, 248] width 75 height 15
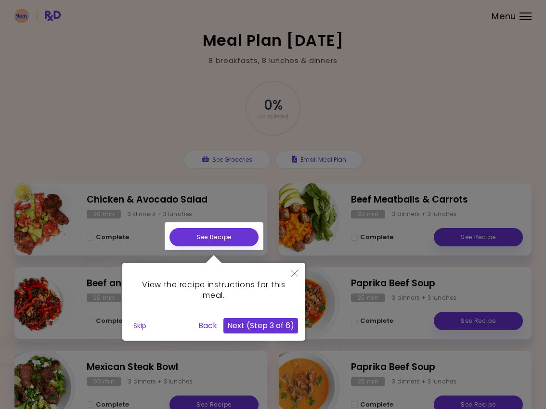
click at [262, 323] on button "Next (Step 3 of 6)" at bounding box center [260, 325] width 75 height 15
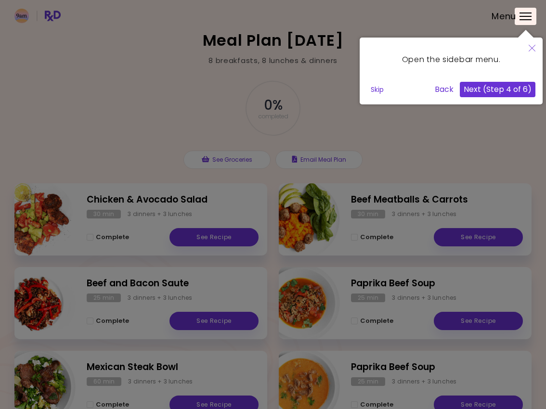
click at [509, 83] on button "Next (Step 4 of 6)" at bounding box center [498, 89] width 76 height 15
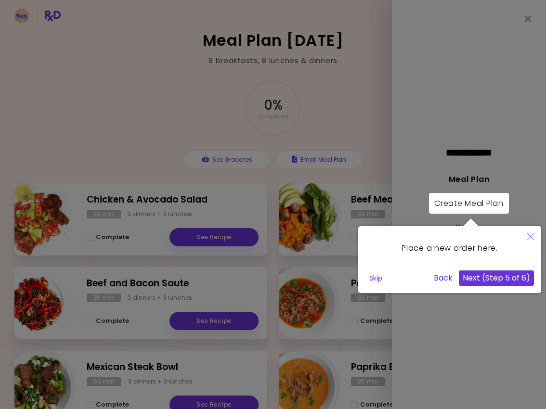
click at [493, 272] on button "Next (Step 5 of 6)" at bounding box center [496, 278] width 75 height 15
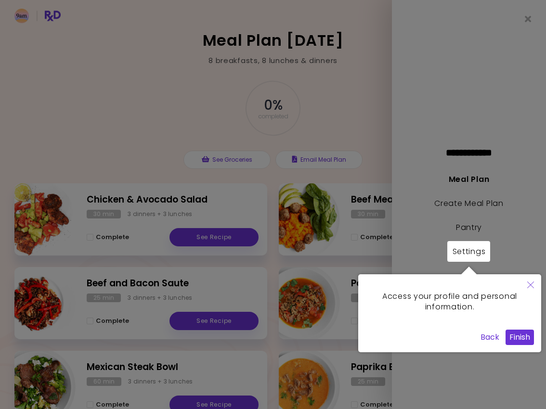
click at [517, 336] on button "Finish" at bounding box center [520, 337] width 28 height 15
